Goal: Information Seeking & Learning: Find specific fact

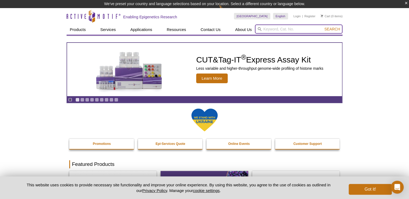
click at [275, 29] on input "search" at bounding box center [298, 28] width 87 height 9
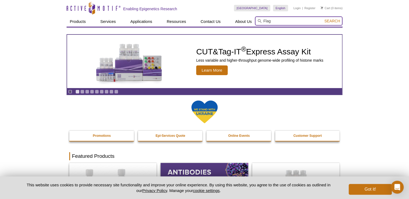
type input "Flag"
click at [322, 19] on button "Search" at bounding box center [331, 21] width 19 height 5
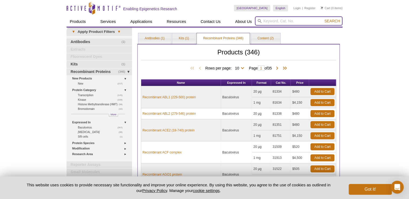
click at [288, 16] on input "search" at bounding box center [298, 20] width 87 height 9
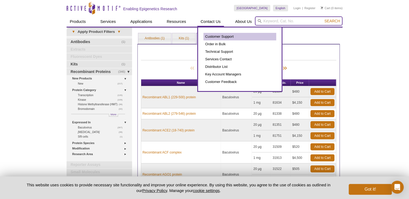
paste input "DYKDDDDK Tag CUTANA™ CUT&RUN Antibody"
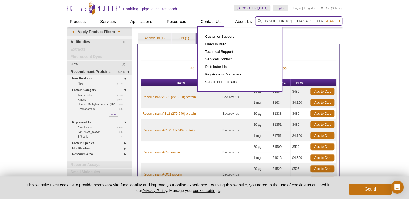
scroll to position [0, 24]
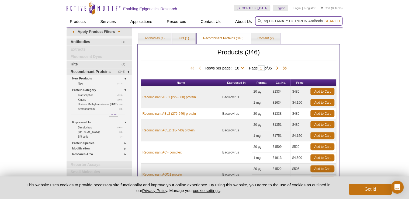
drag, startPoint x: 268, startPoint y: 20, endPoint x: 336, endPoint y: 20, distance: 68.1
click at [336, 20] on form "DYKDDDDK Tag CUTANA™ CUT&RUN Antibody Search" at bounding box center [298, 20] width 87 height 9
drag, startPoint x: 293, startPoint y: 19, endPoint x: 283, endPoint y: 22, distance: 9.9
click at [283, 22] on input "DYKDDDDK Tag" at bounding box center [298, 20] width 87 height 9
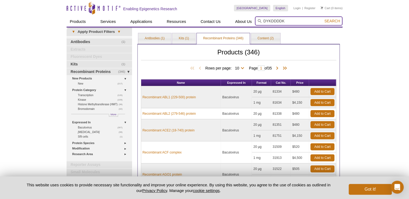
type input "DYKDDDDK"
click at [336, 20] on span "Search" at bounding box center [332, 21] width 16 height 4
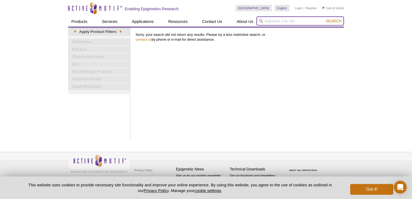
click at [284, 21] on input "search" at bounding box center [299, 20] width 87 height 9
type input "Flag"
click at [324, 19] on button "Search" at bounding box center [333, 21] width 19 height 5
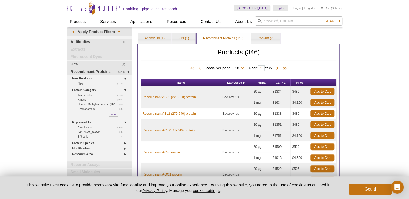
click at [351, 79] on div "Active Motif Logo Enabling Epigenetics Research 0 Search Skip to content Active…" at bounding box center [204, 194] width 409 height 388
click at [164, 37] on link "Antibodies (1)" at bounding box center [154, 38] width 33 height 11
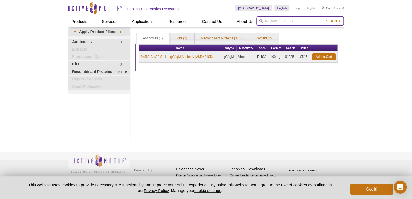
click at [282, 20] on input "search" at bounding box center [299, 20] width 87 height 9
